Goal: Navigation & Orientation: Find specific page/section

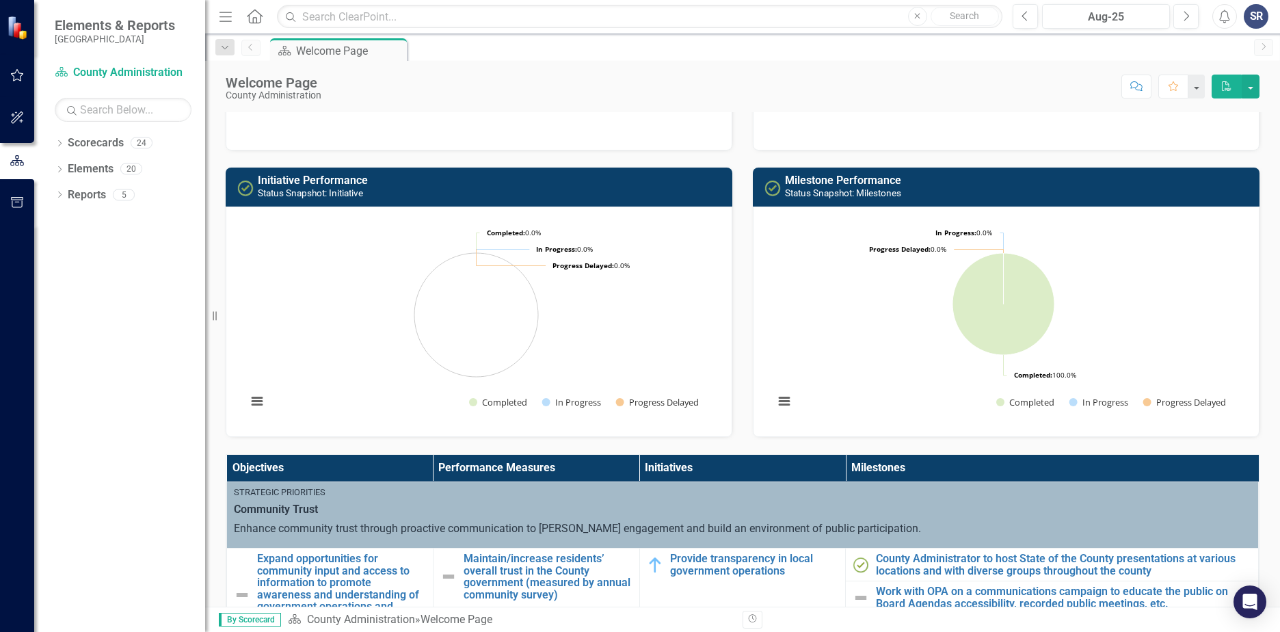
scroll to position [68, 0]
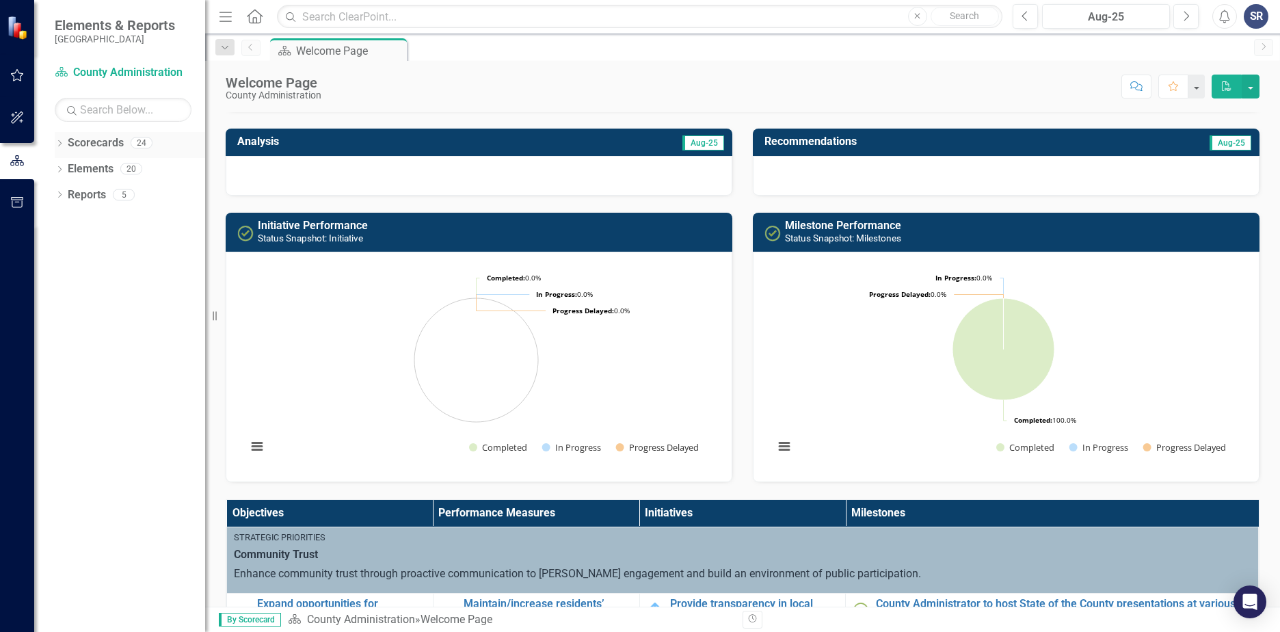
click at [57, 138] on div "Dropdown Scorecards 24" at bounding box center [130, 145] width 150 height 26
click at [85, 148] on link "Scorecards" at bounding box center [96, 143] width 56 height 16
click at [62, 145] on icon "Dropdown" at bounding box center [60, 145] width 10 height 8
click at [64, 170] on icon "Dropdown" at bounding box center [67, 168] width 10 height 8
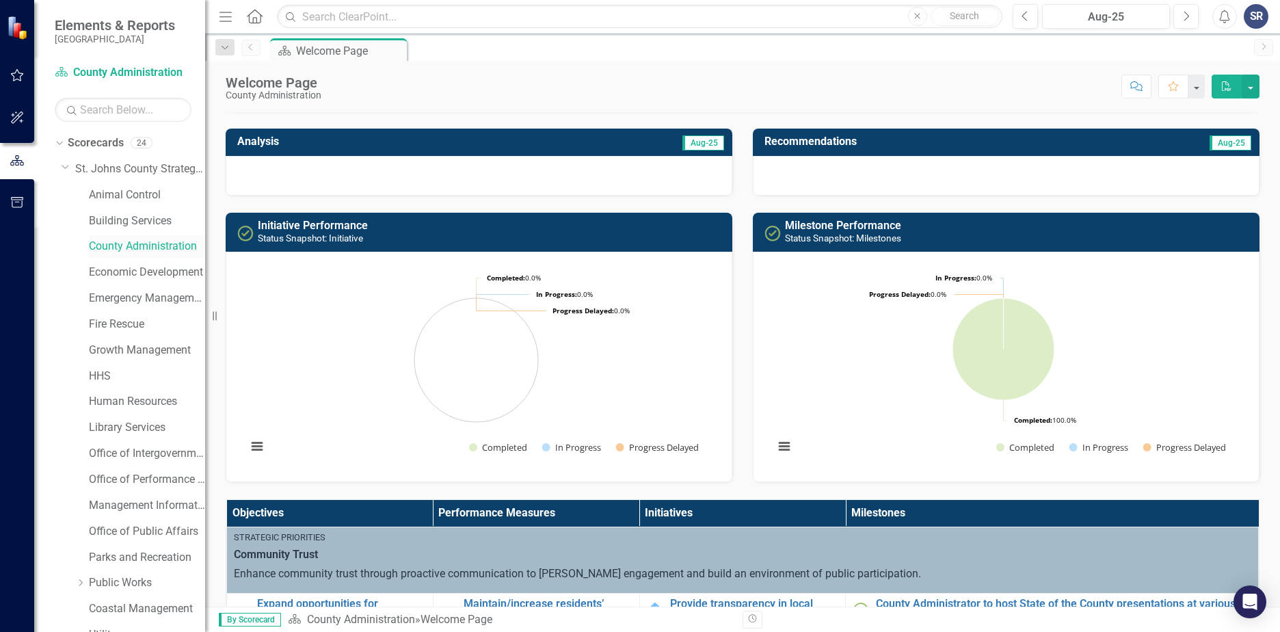
click at [111, 243] on link "County Administration" at bounding box center [147, 247] width 116 height 16
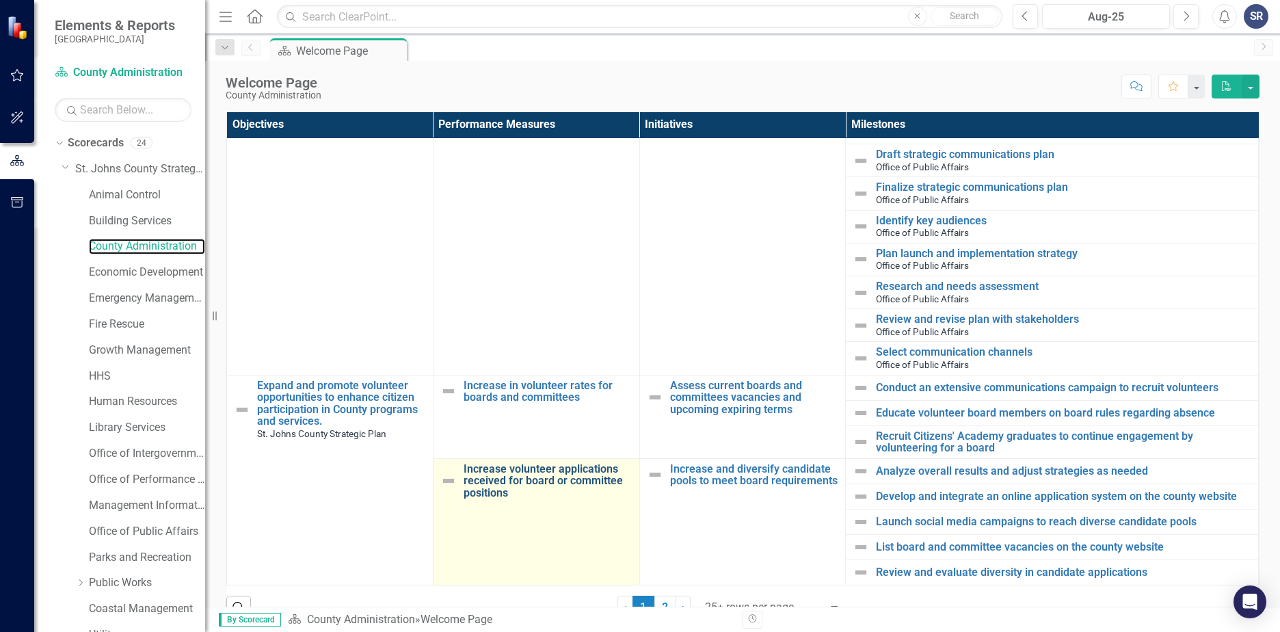
scroll to position [478, 0]
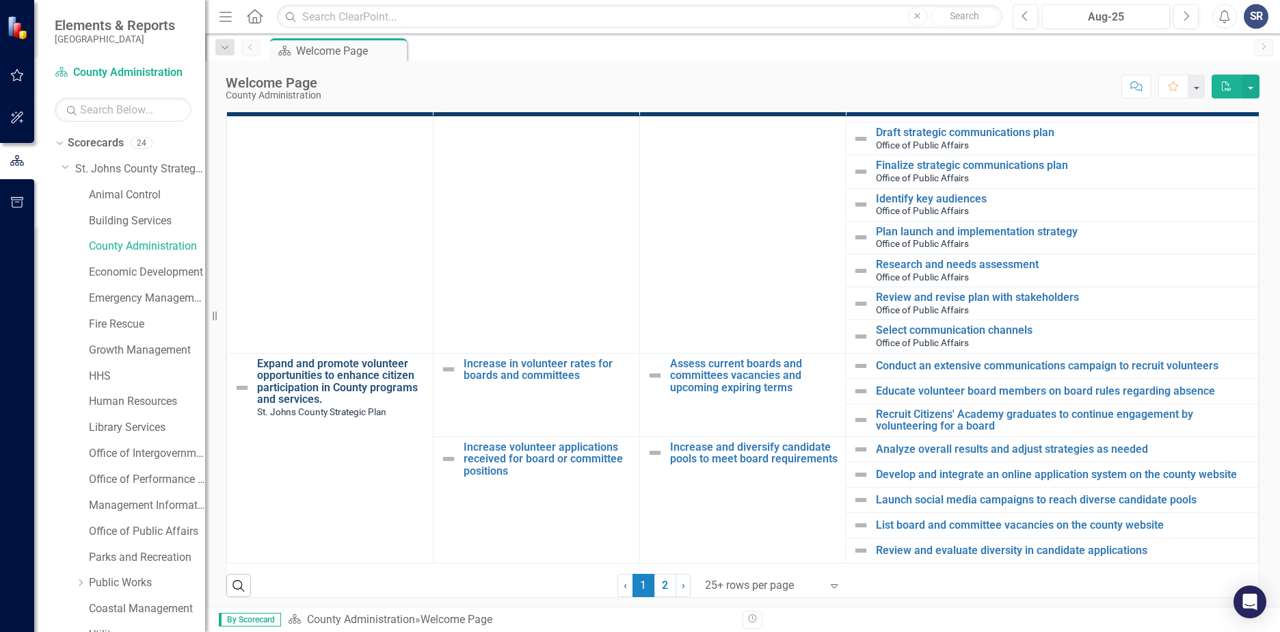
click at [386, 374] on link "Expand and promote volunteer opportunities to enhance citizen participation in …" at bounding box center [341, 381] width 169 height 48
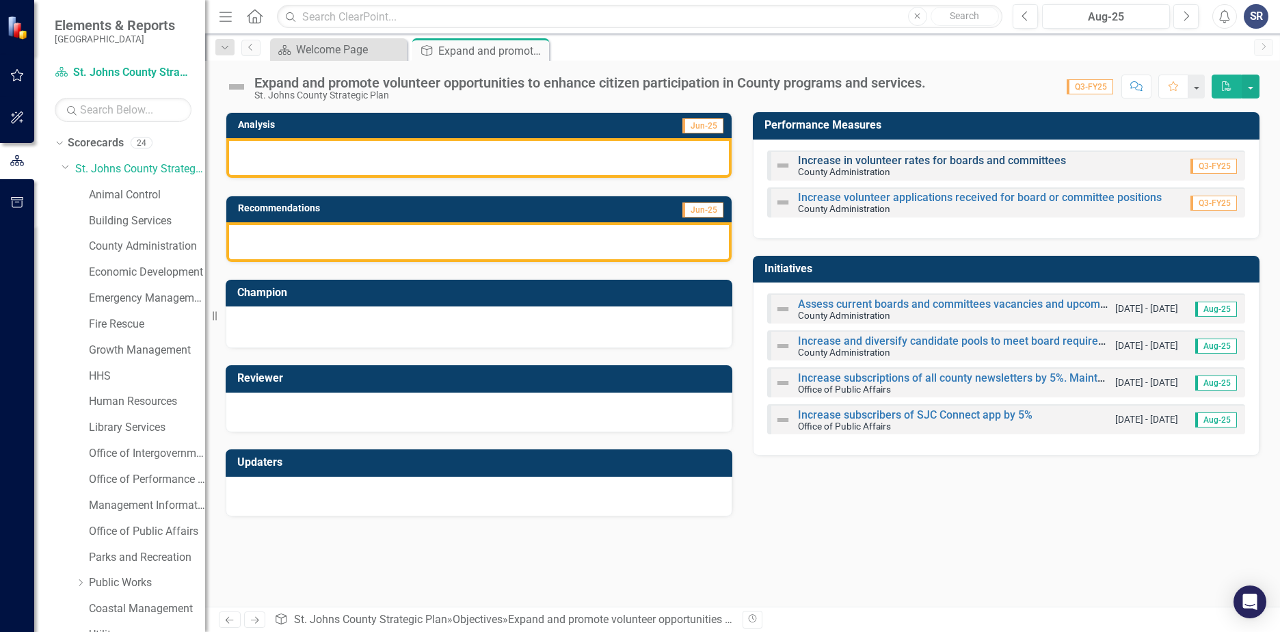
click at [897, 159] on link "Increase in volunteer rates for boards and committees" at bounding box center [932, 160] width 268 height 13
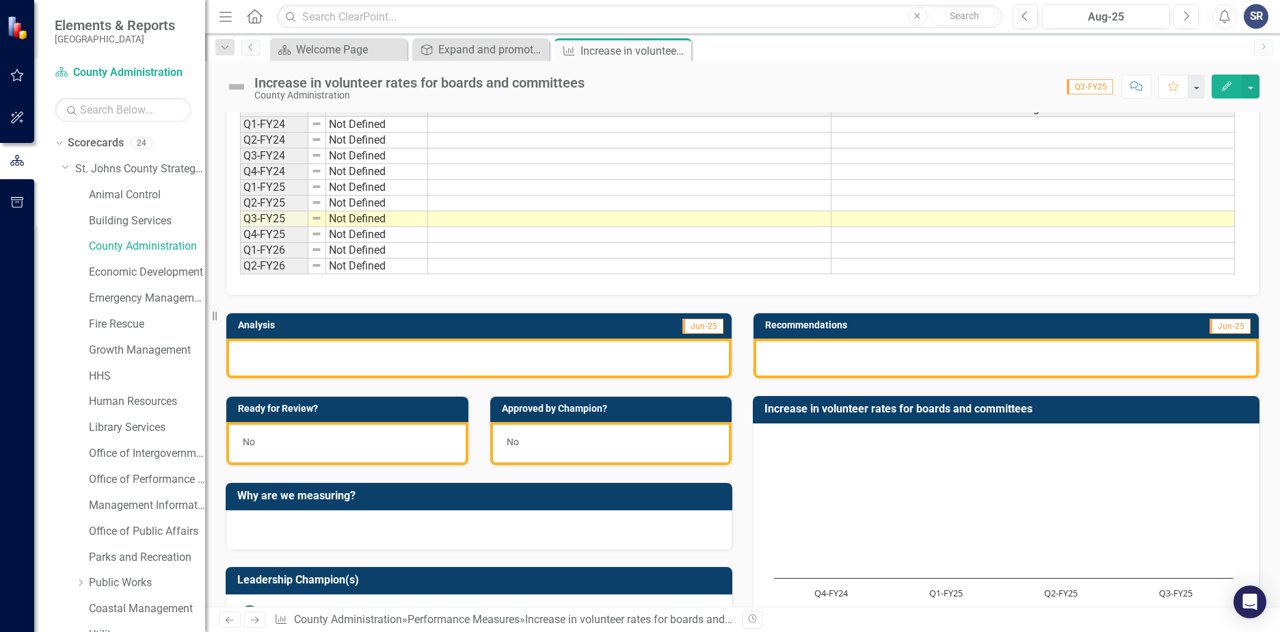
scroll to position [49, 0]
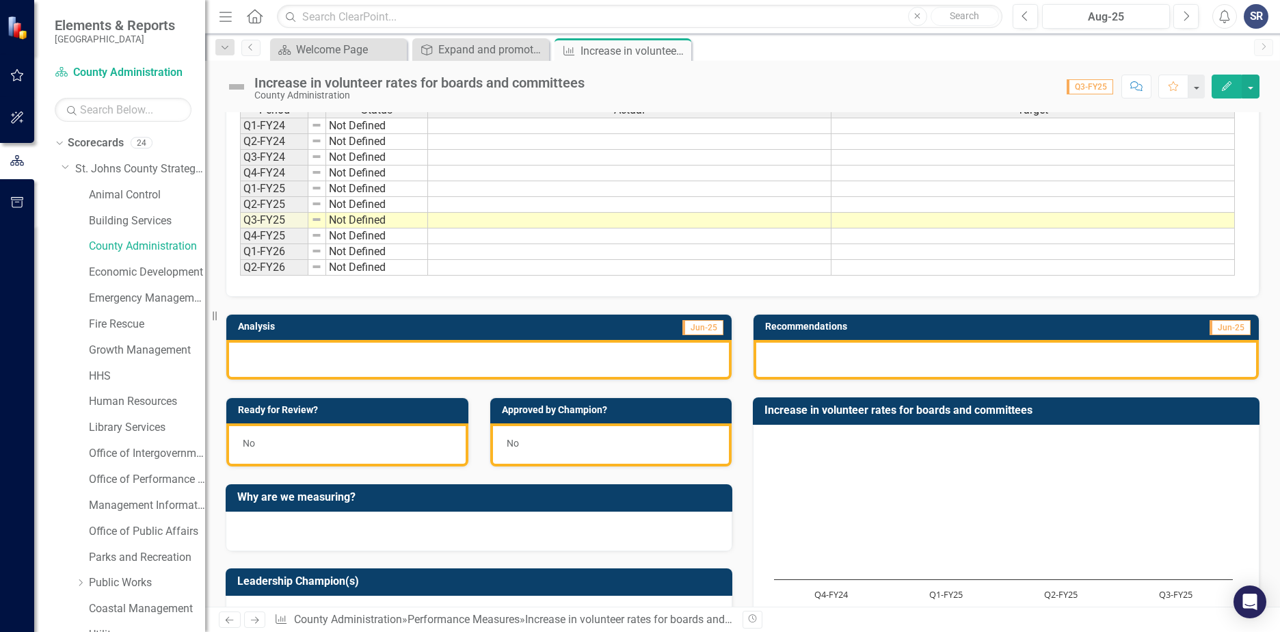
click at [329, 357] on div at bounding box center [478, 360] width 505 height 40
click at [425, 346] on div at bounding box center [478, 360] width 505 height 40
click at [904, 364] on div at bounding box center [1005, 360] width 505 height 40
click at [569, 351] on div at bounding box center [478, 360] width 505 height 40
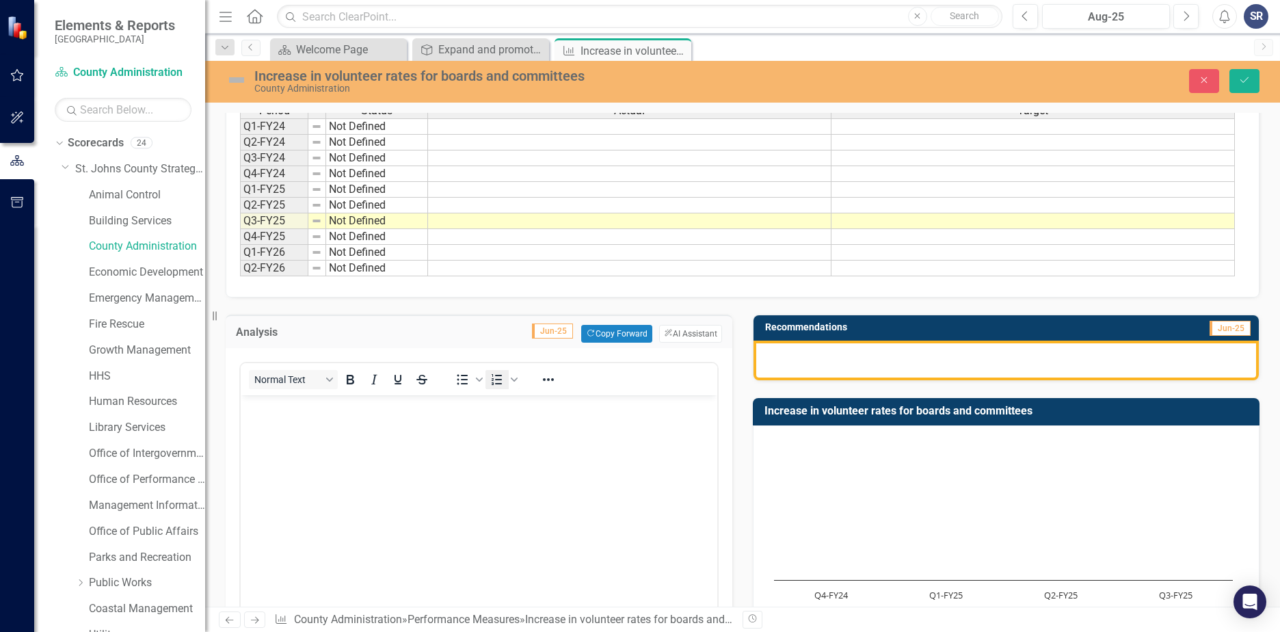
scroll to position [0, 0]
click at [375, 437] on body "Rich Text Area. Press ALT-0 for help." at bounding box center [479, 497] width 476 height 205
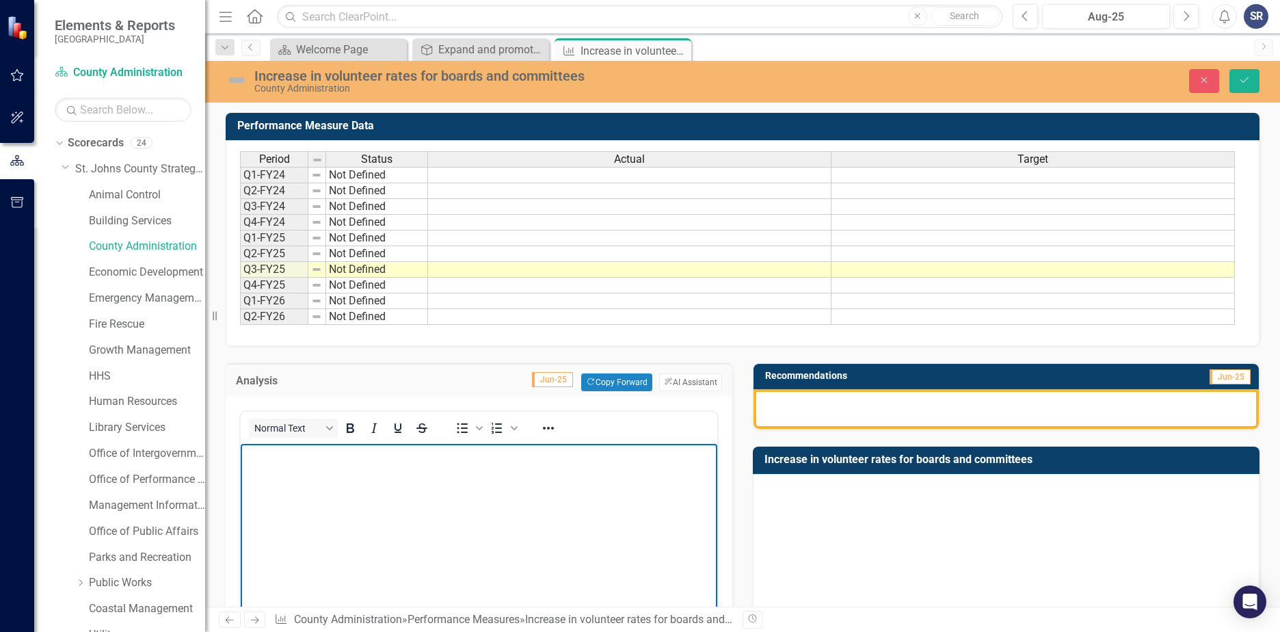
scroll to position [137, 0]
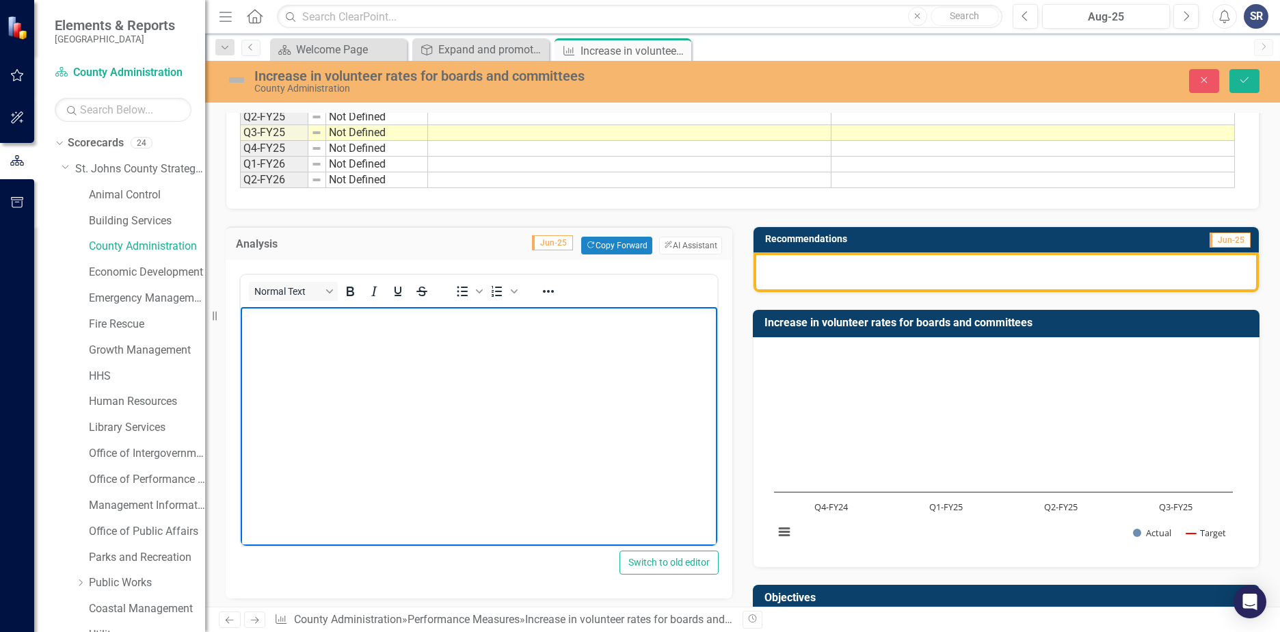
click at [369, 416] on body "Rich Text Area. Press ALT-0 for help." at bounding box center [479, 409] width 476 height 205
